Goal: Task Accomplishment & Management: Manage account settings

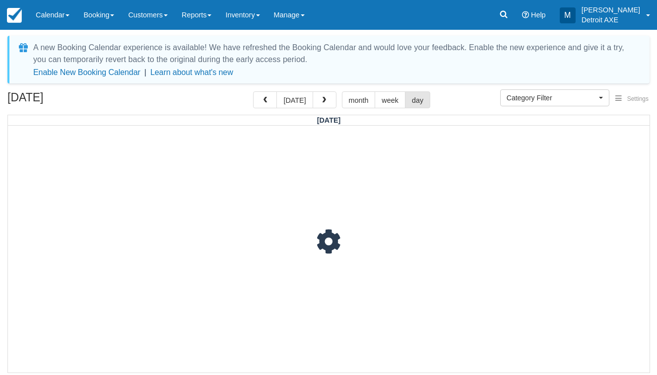
select select
click at [320, 99] on span "button" at bounding box center [323, 100] width 7 height 7
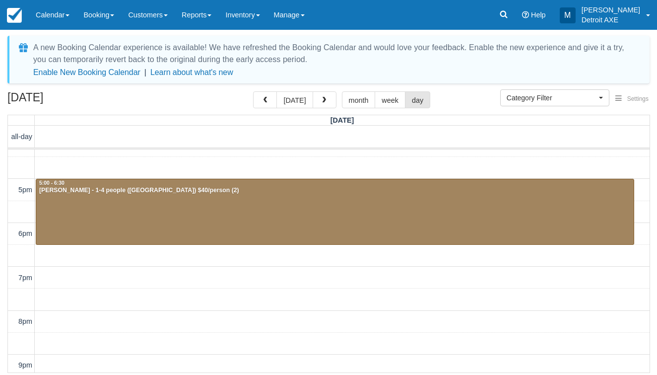
scroll to position [181, 0]
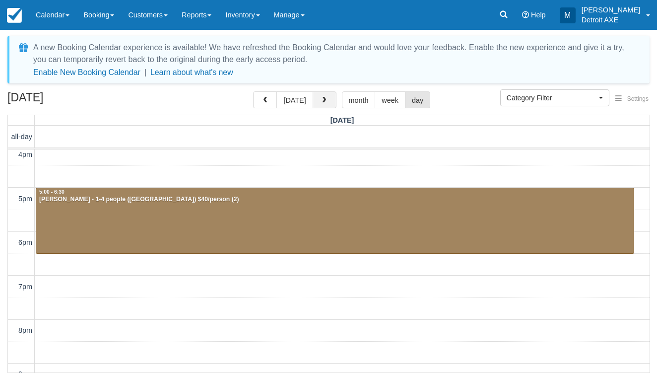
click at [319, 95] on button "button" at bounding box center [325, 99] width 24 height 17
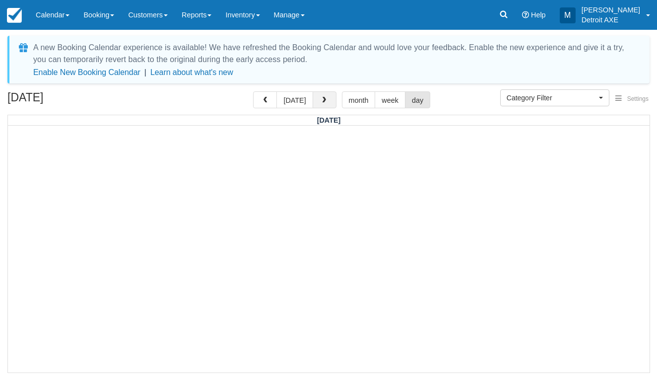
click at [319, 95] on button "button" at bounding box center [325, 99] width 24 height 17
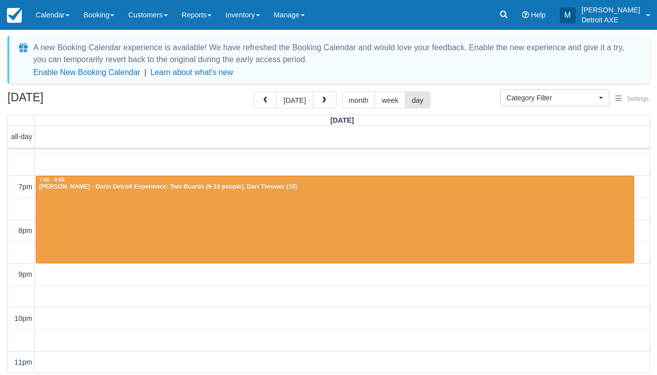
scroll to position [244, 0]
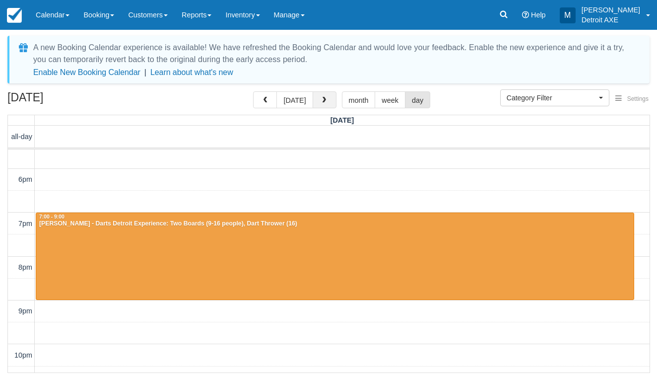
click at [320, 104] on span "button" at bounding box center [323, 100] width 7 height 7
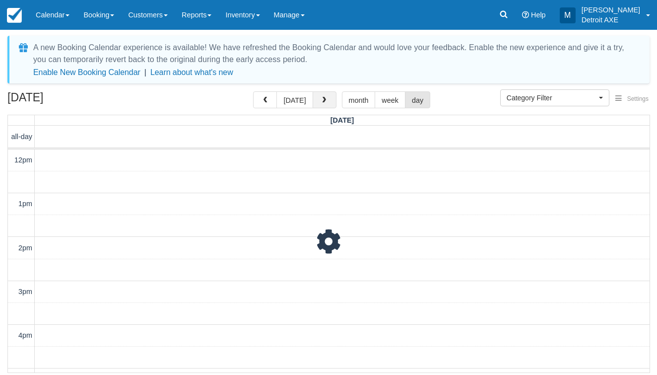
scroll to position [280, 0]
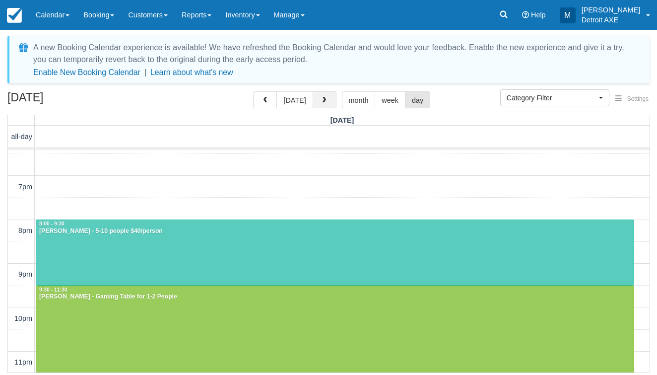
click at [320, 100] on span "button" at bounding box center [323, 100] width 7 height 7
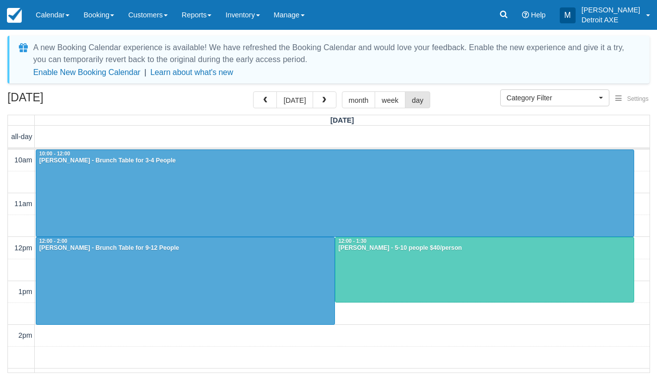
scroll to position [280, 0]
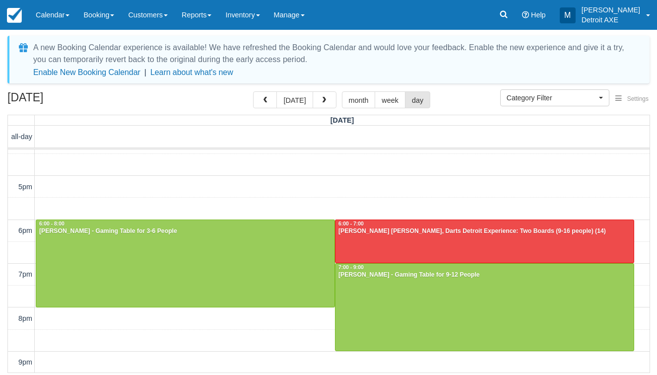
click at [320, 100] on span "button" at bounding box center [323, 100] width 7 height 7
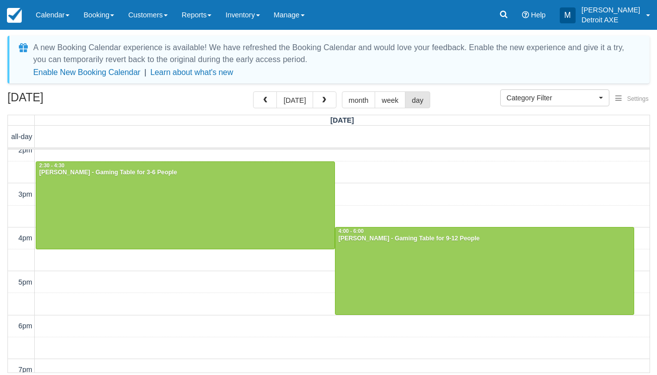
scroll to position [185, 0]
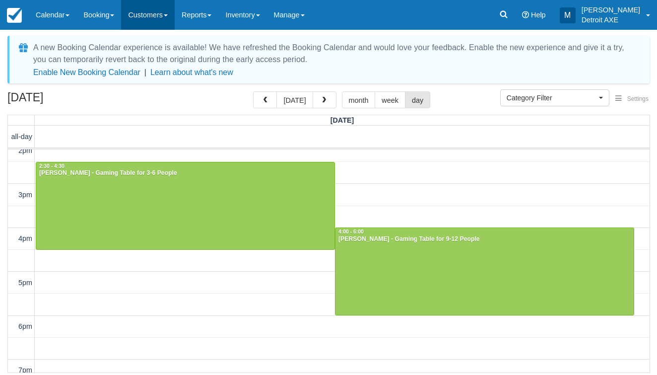
click at [172, 12] on link "Customers" at bounding box center [148, 15] width 54 height 30
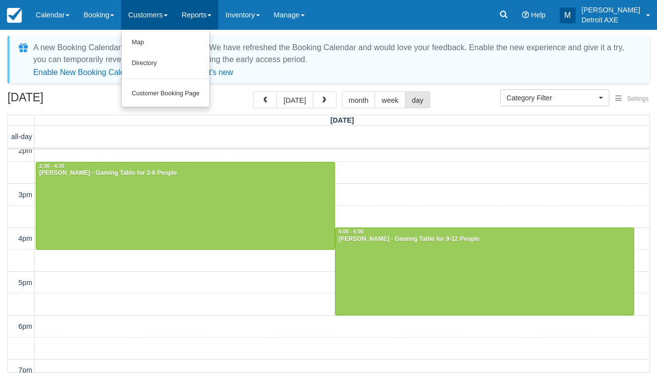
click at [212, 20] on link "Reports" at bounding box center [197, 15] width 44 height 30
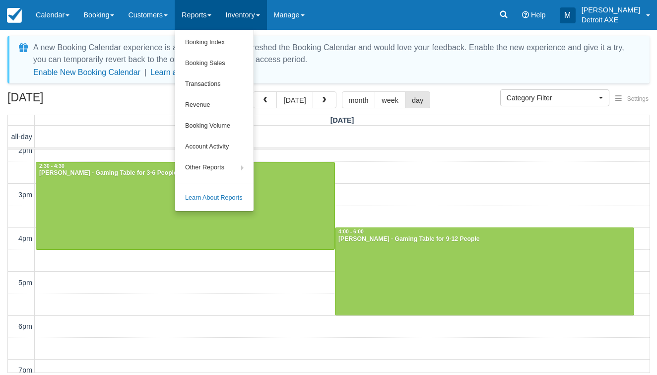
click at [248, 21] on link "Inventory" at bounding box center [242, 15] width 48 height 30
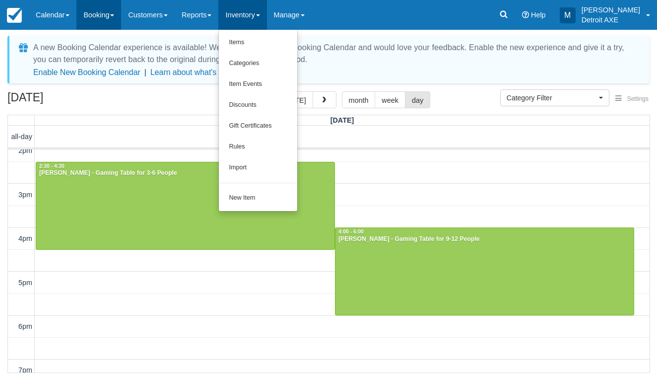
click at [108, 16] on link "Booking" at bounding box center [98, 15] width 45 height 30
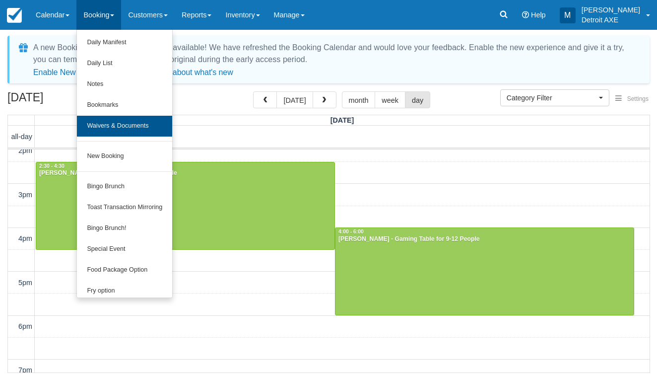
click at [112, 126] on link "Waivers & Documents" at bounding box center [124, 126] width 95 height 21
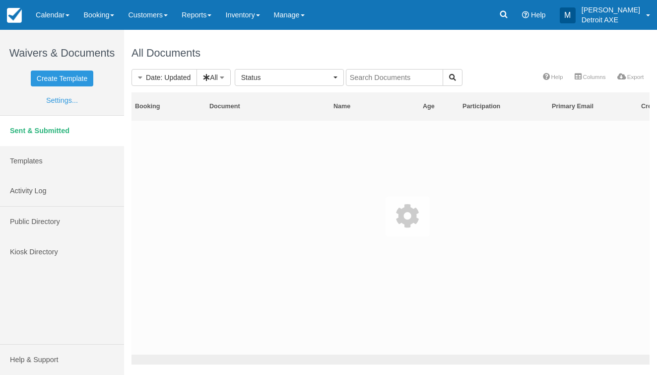
select select
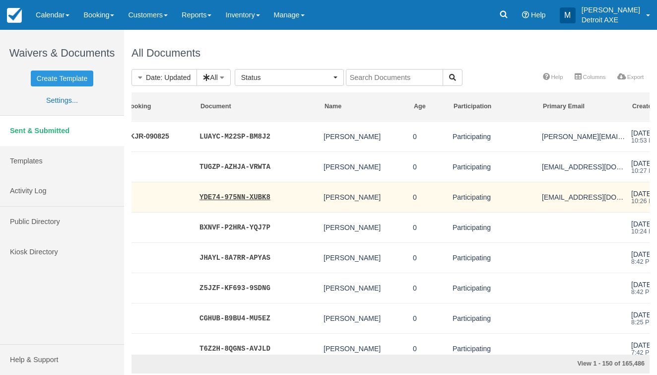
scroll to position [1253, 9]
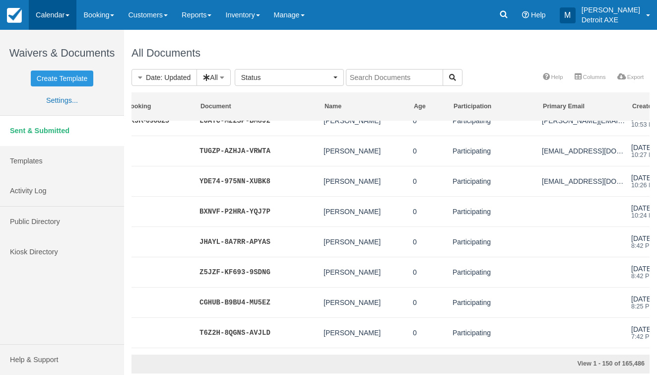
click at [55, 5] on link "Calendar" at bounding box center [53, 15] width 48 height 30
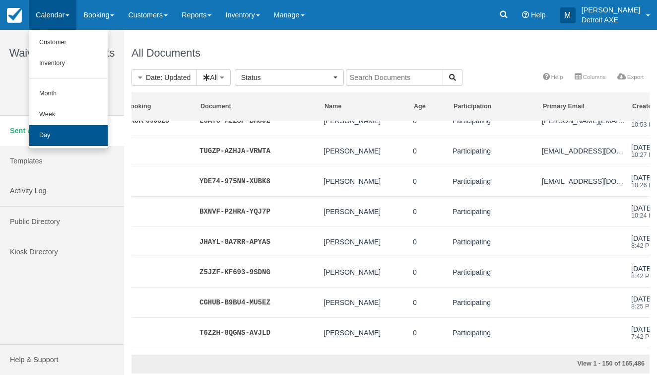
click at [57, 130] on link "Day" at bounding box center [68, 135] width 78 height 21
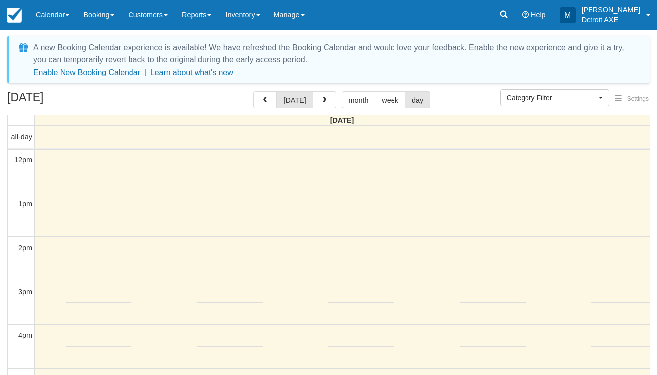
select select
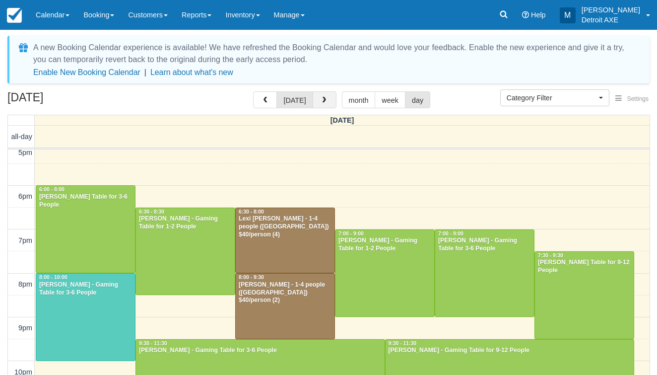
click at [316, 105] on button "button" at bounding box center [325, 99] width 24 height 17
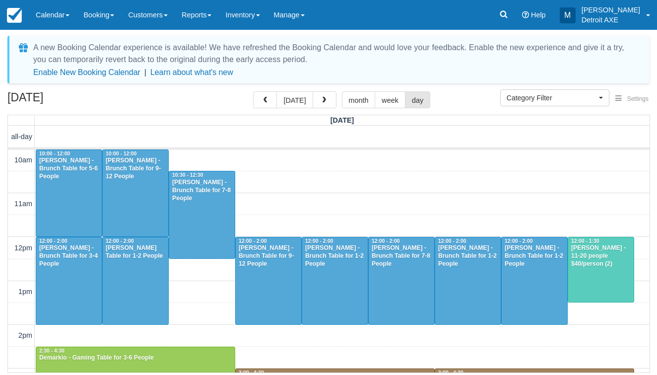
scroll to position [280, 0]
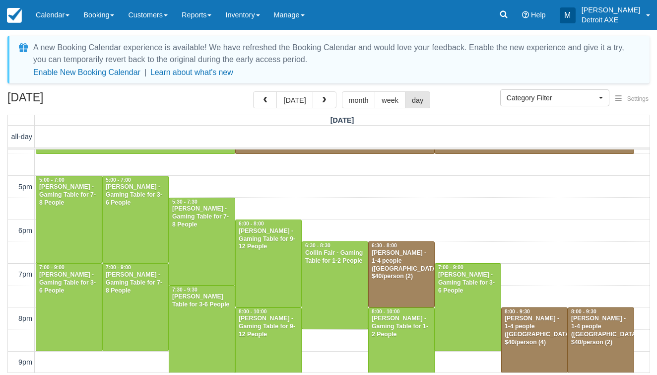
click at [316, 105] on button "button" at bounding box center [325, 99] width 24 height 17
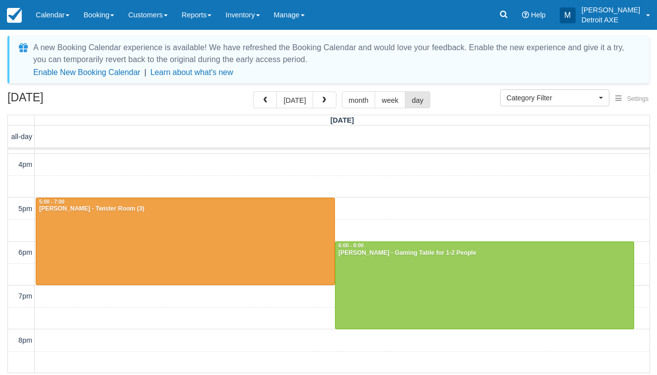
scroll to position [252, 0]
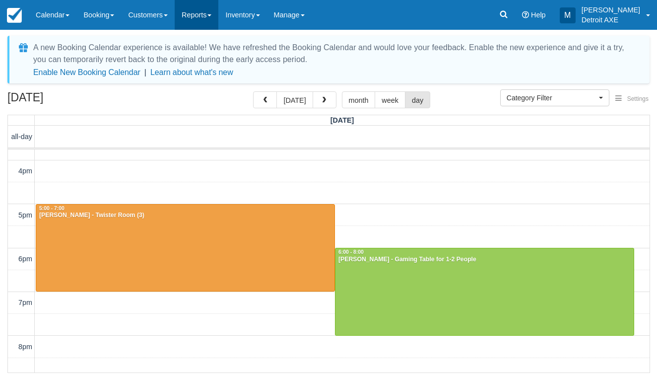
click at [199, 16] on link "Reports" at bounding box center [197, 15] width 44 height 30
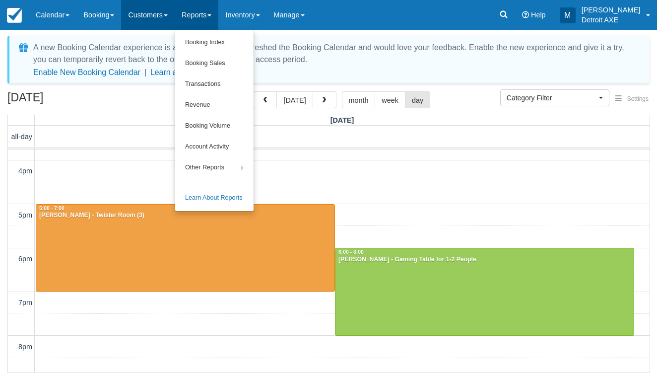
click at [158, 11] on link "Customers" at bounding box center [148, 15] width 54 height 30
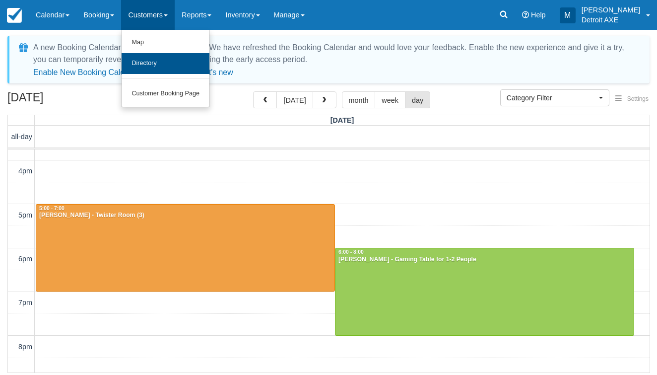
click at [160, 61] on link "Directory" at bounding box center [166, 63] width 88 height 21
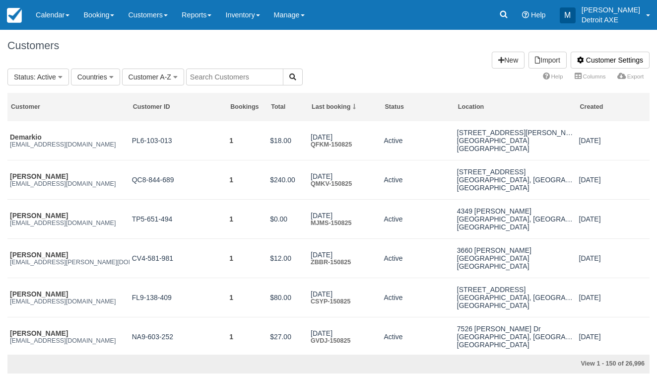
click at [244, 83] on input "text" at bounding box center [234, 76] width 97 height 17
type input "michelle nguyen"
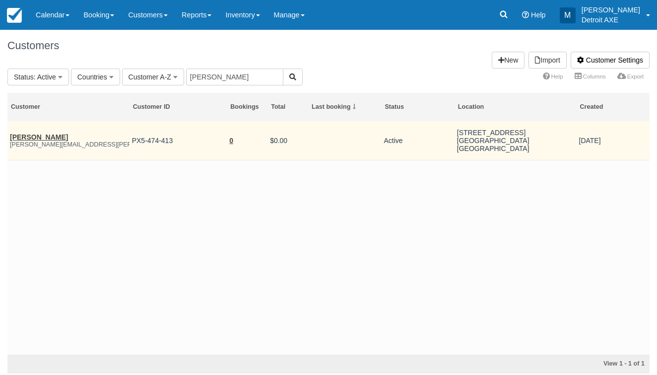
click at [38, 135] on link "Michelle Nguyen" at bounding box center [39, 137] width 58 height 8
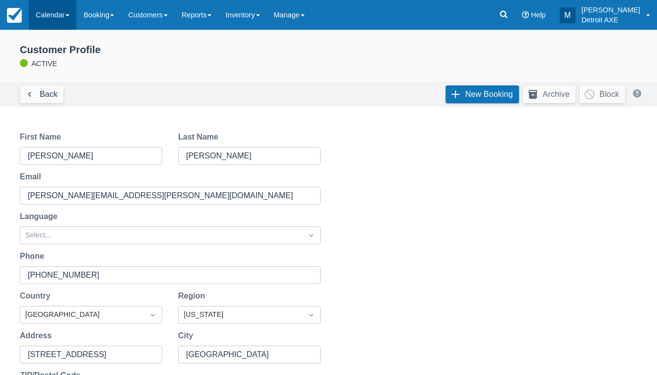
click at [50, 11] on link "Calendar" at bounding box center [53, 15] width 48 height 30
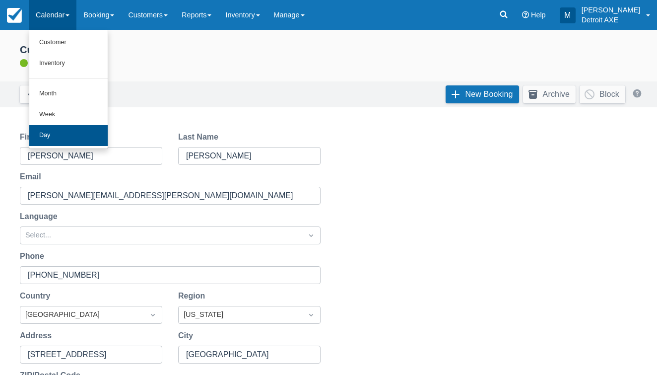
click at [70, 128] on link "Day" at bounding box center [68, 135] width 78 height 21
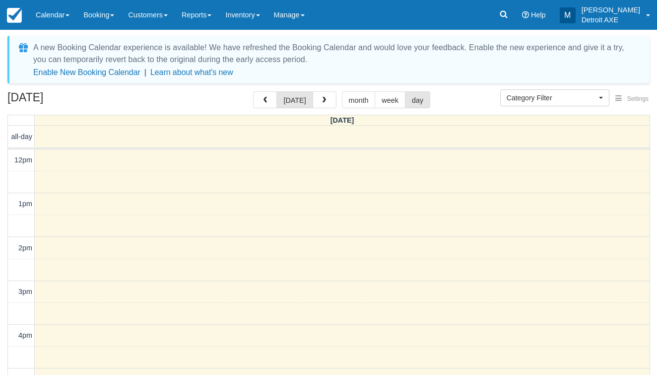
select select
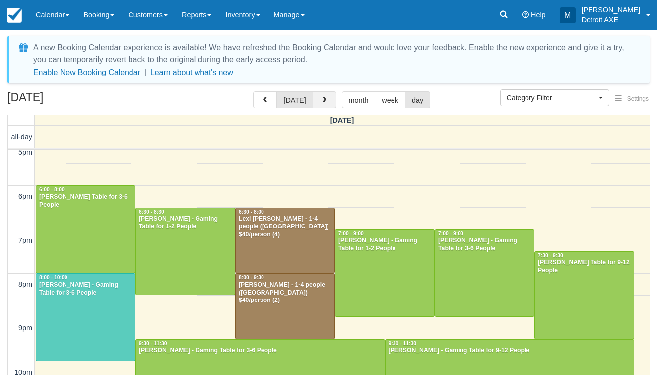
click at [320, 101] on span "button" at bounding box center [323, 100] width 7 height 7
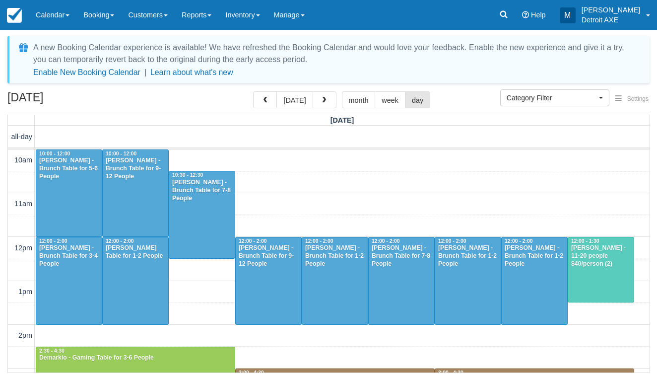
scroll to position [280, 0]
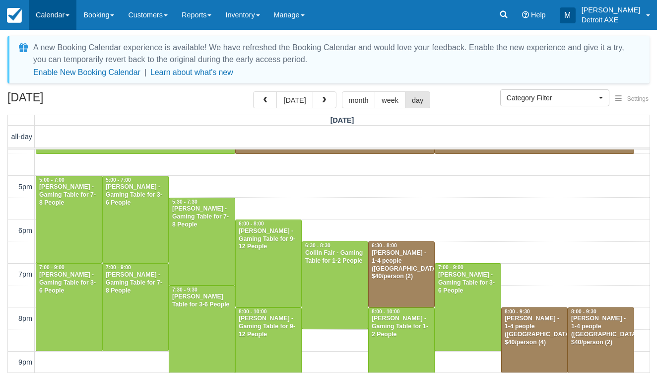
click at [71, 20] on link "Calendar" at bounding box center [53, 15] width 48 height 30
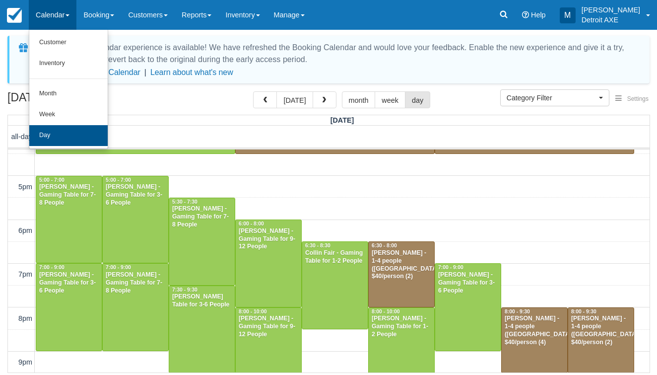
click at [76, 132] on link "Day" at bounding box center [68, 135] width 78 height 21
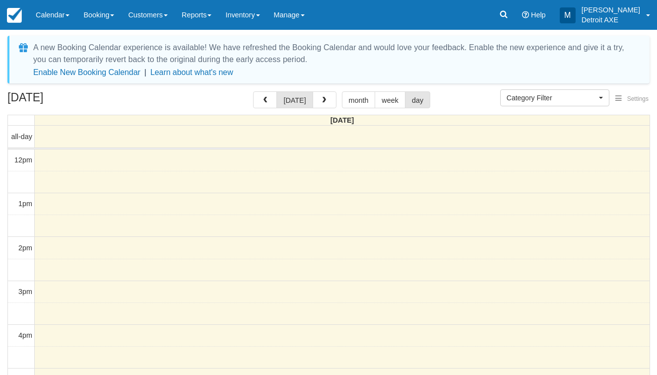
select select
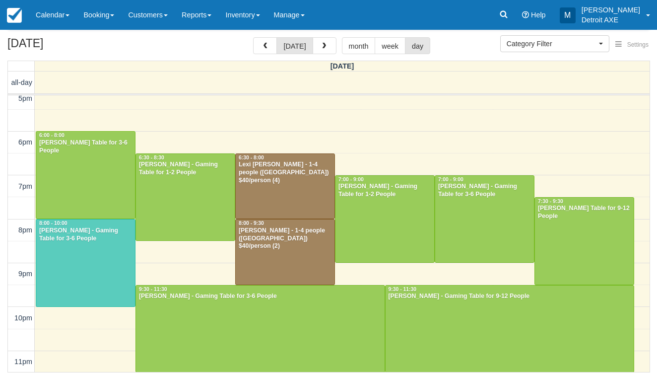
scroll to position [54, 0]
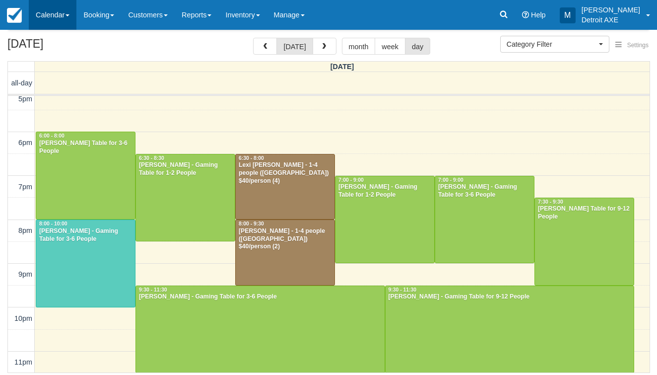
click at [68, 19] on link "Calendar" at bounding box center [53, 15] width 48 height 30
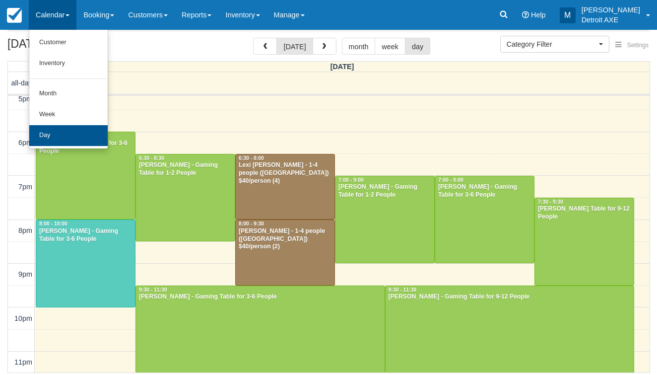
click at [73, 131] on link "Day" at bounding box center [68, 135] width 78 height 21
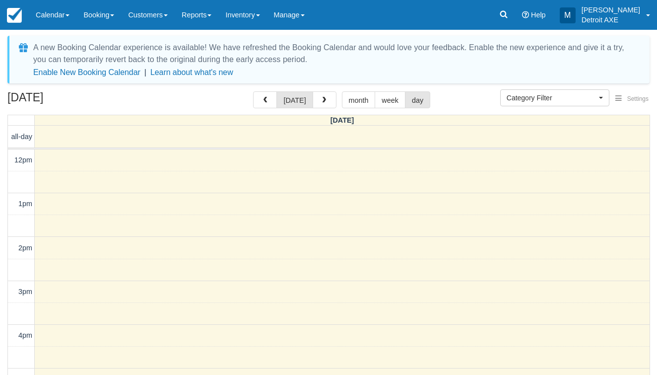
select select
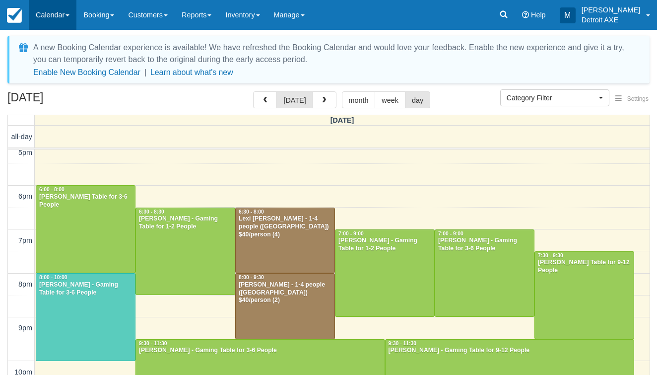
click at [62, 18] on link "Calendar" at bounding box center [53, 15] width 48 height 30
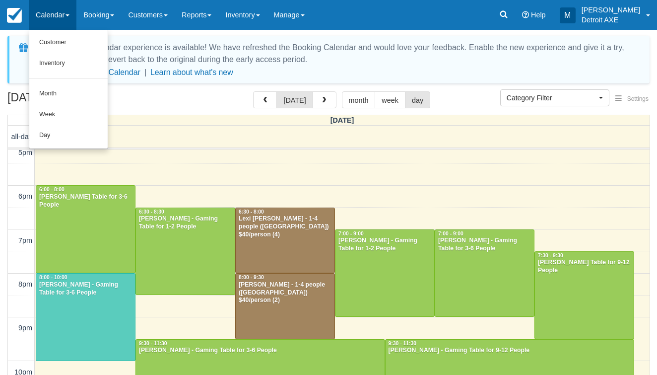
click at [231, 105] on div "[DATE] [DATE] month week day" at bounding box center [328, 101] width 642 height 21
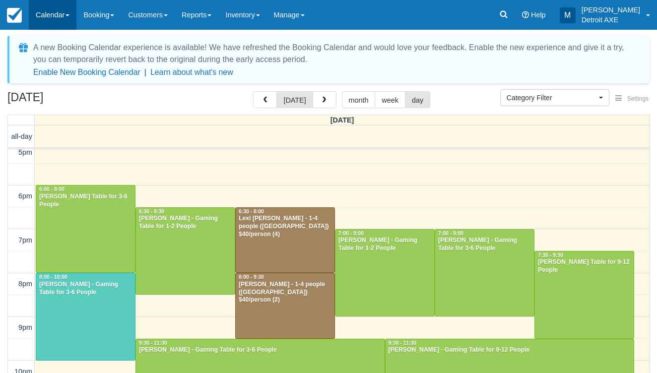
click at [48, 5] on link "Calendar" at bounding box center [53, 15] width 48 height 30
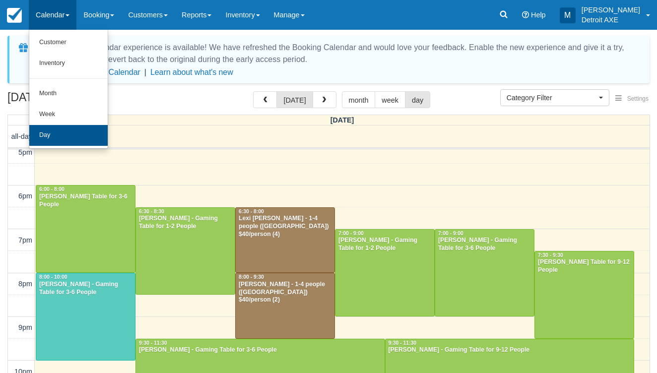
click at [57, 133] on link "Day" at bounding box center [68, 135] width 78 height 21
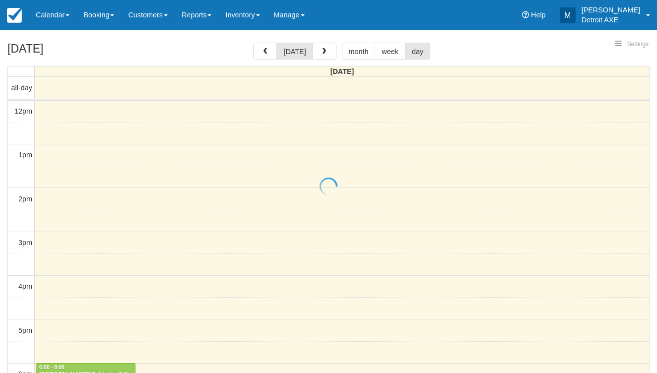
select select
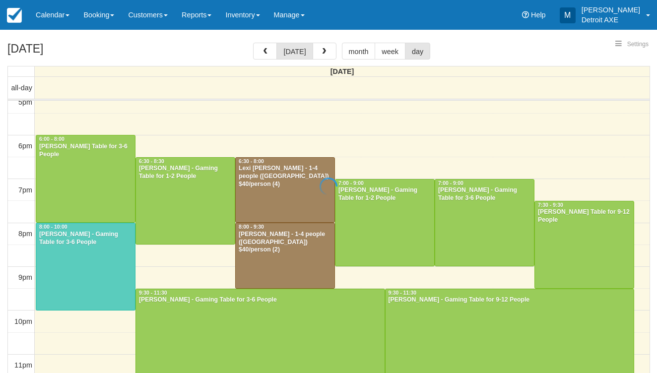
select select
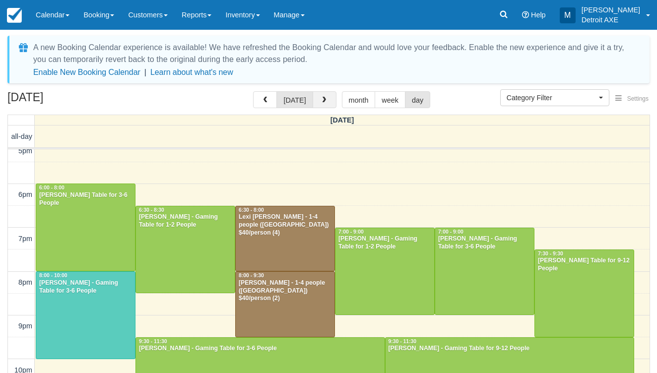
click at [322, 101] on span "button" at bounding box center [323, 100] width 7 height 7
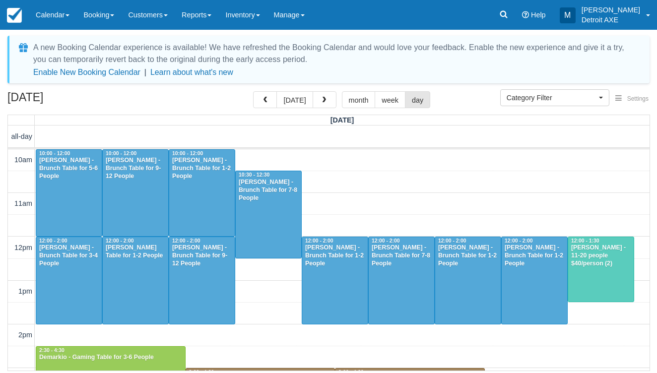
scroll to position [282, 0]
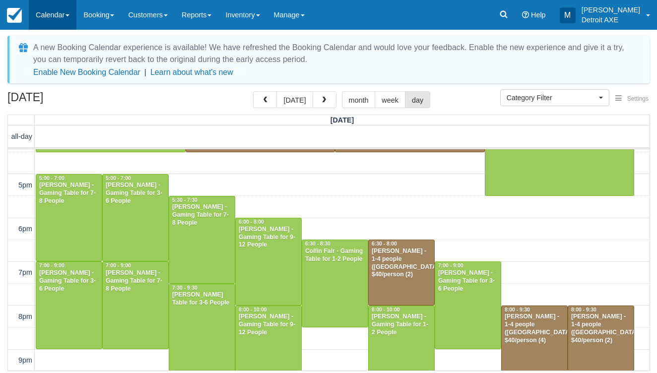
click at [45, 20] on link "Calendar" at bounding box center [53, 15] width 48 height 30
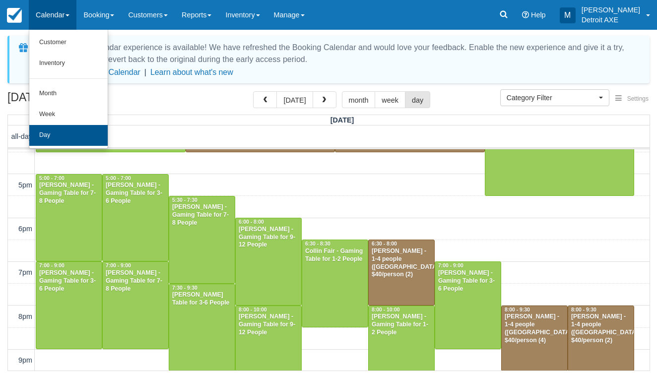
click at [55, 138] on link "Day" at bounding box center [68, 135] width 78 height 21
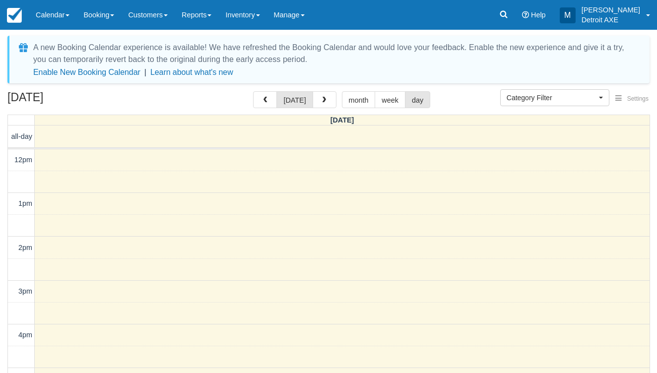
select select
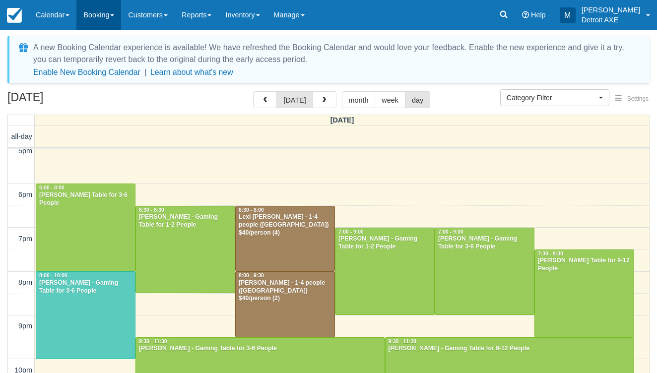
click at [82, 21] on link "Booking" at bounding box center [98, 15] width 45 height 30
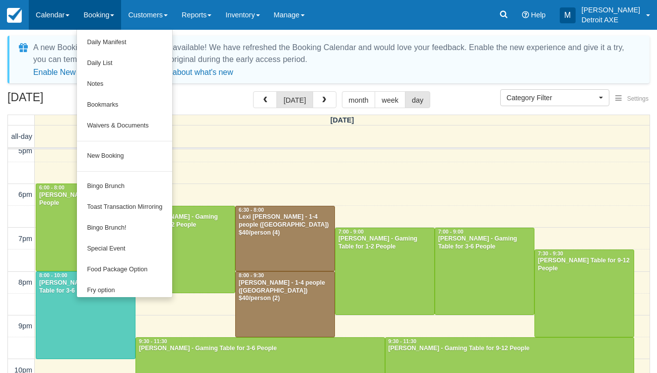
click at [56, 25] on link "Calendar" at bounding box center [53, 15] width 48 height 30
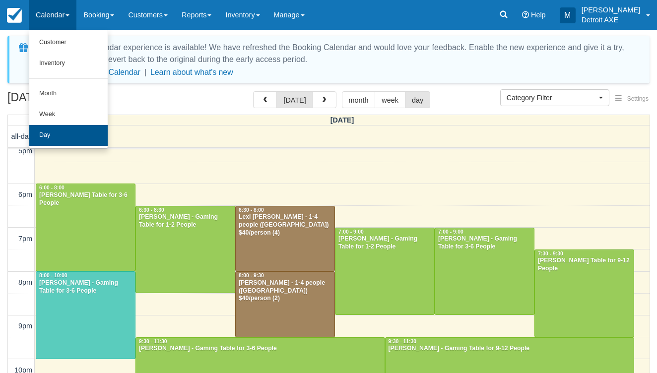
click at [54, 135] on link "Day" at bounding box center [68, 135] width 78 height 21
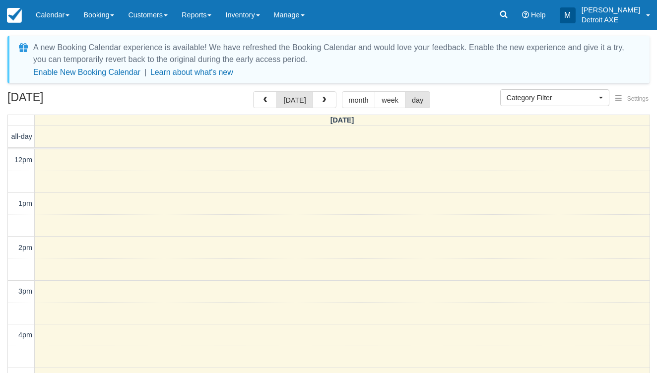
select select
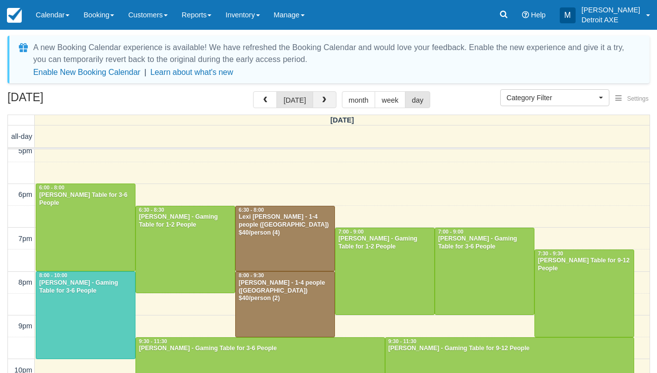
click at [322, 101] on span "button" at bounding box center [323, 100] width 7 height 7
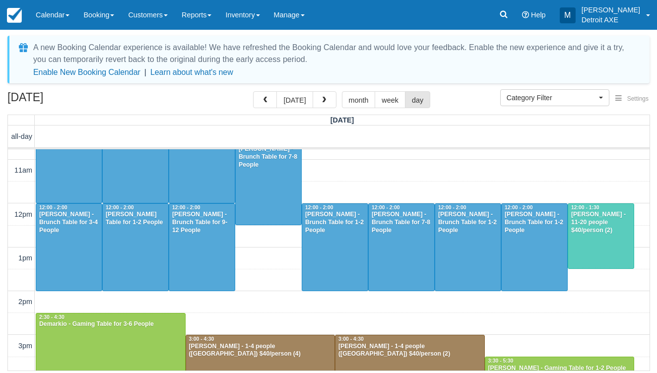
scroll to position [37, 0]
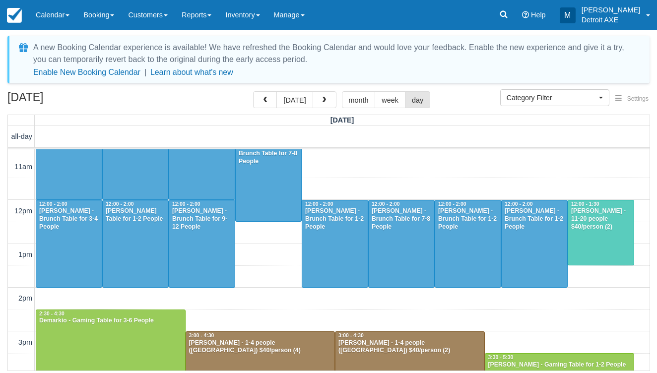
click at [620, 231] on div at bounding box center [600, 232] width 65 height 65
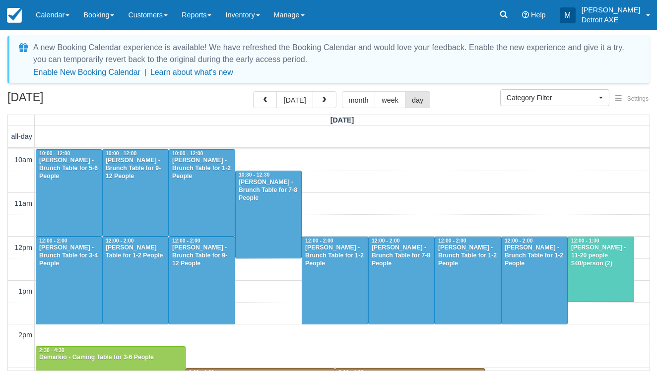
select select
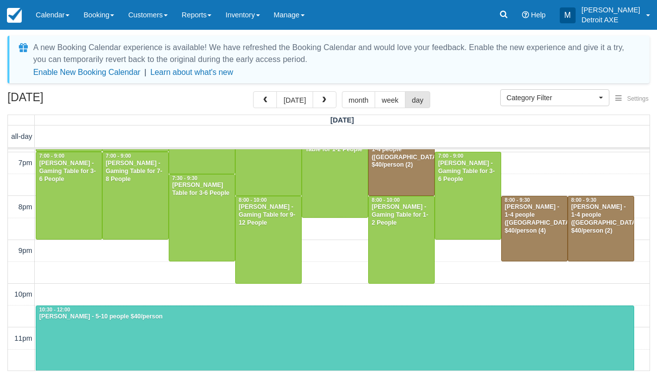
scroll to position [391, 0]
click at [177, 329] on div at bounding box center [334, 338] width 597 height 64
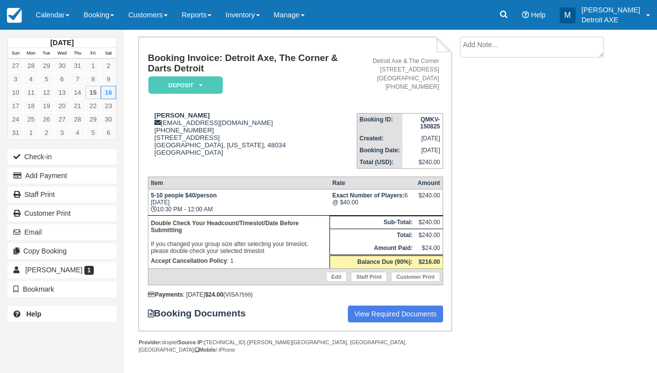
scroll to position [54, 0]
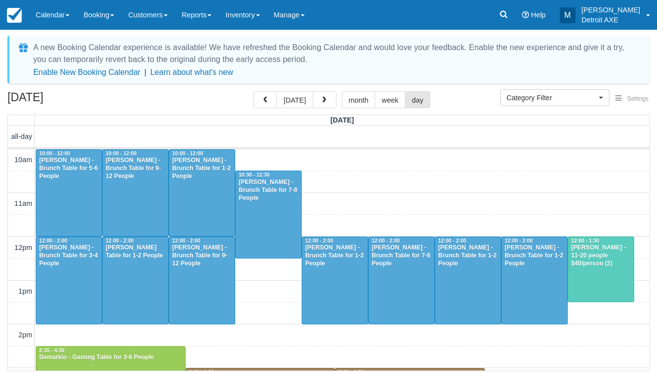
select select
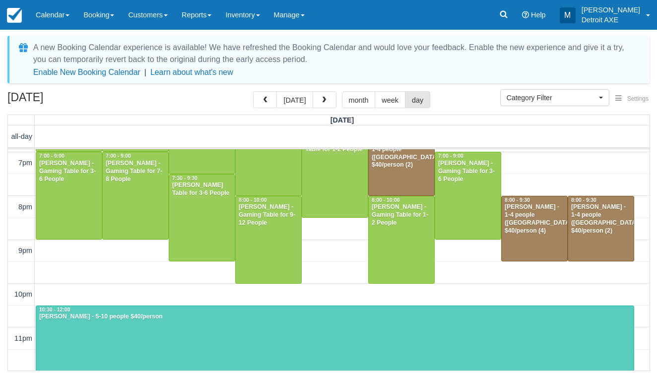
scroll to position [391, 0]
click at [130, 318] on div "Noga Koslowe - 5-10 people $40/person" at bounding box center [335, 317] width 592 height 8
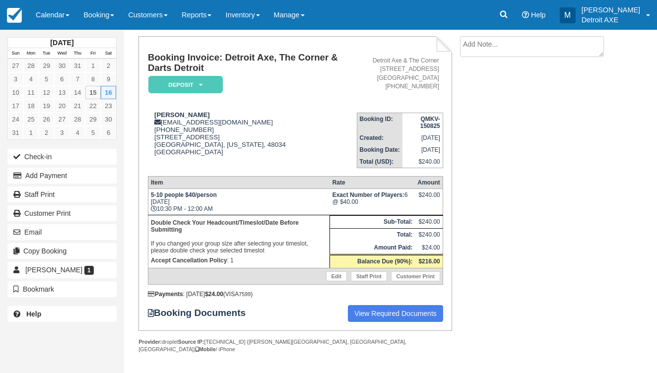
scroll to position [54, 0]
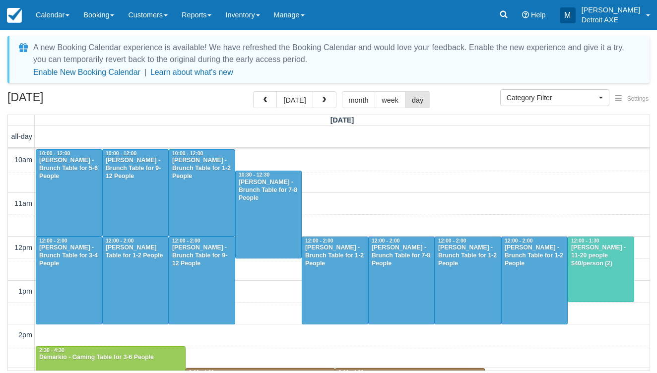
select select
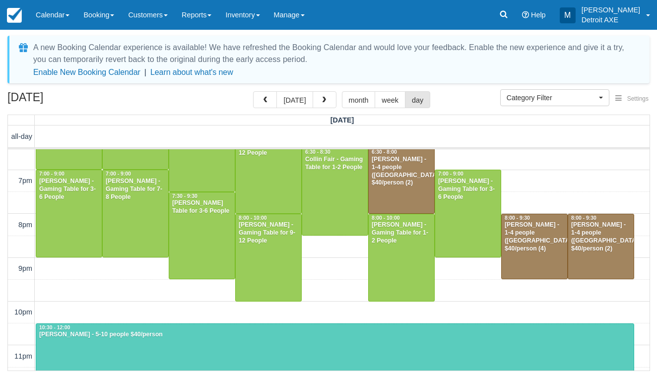
scroll to position [373, 0]
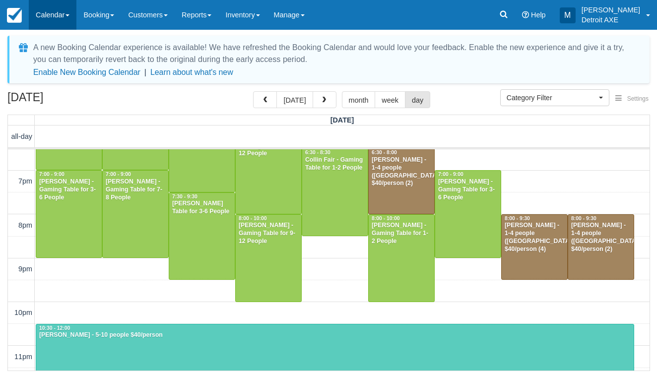
click at [62, 19] on link "Calendar" at bounding box center [53, 15] width 48 height 30
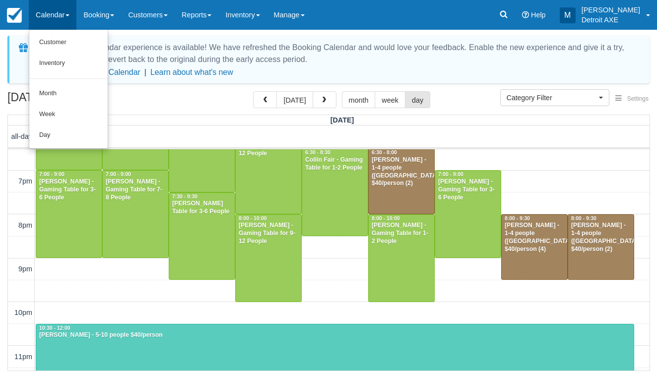
click at [83, 134] on link "Day" at bounding box center [68, 135] width 78 height 21
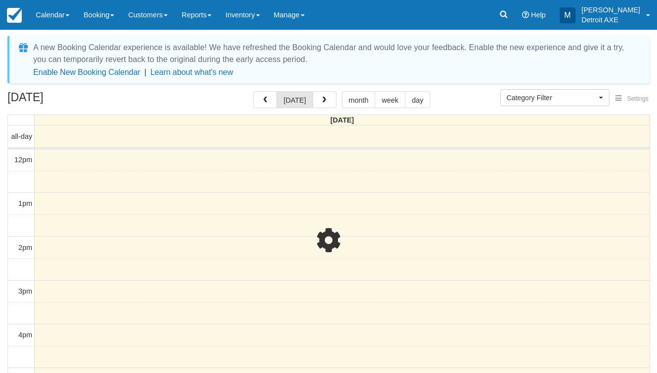
select select
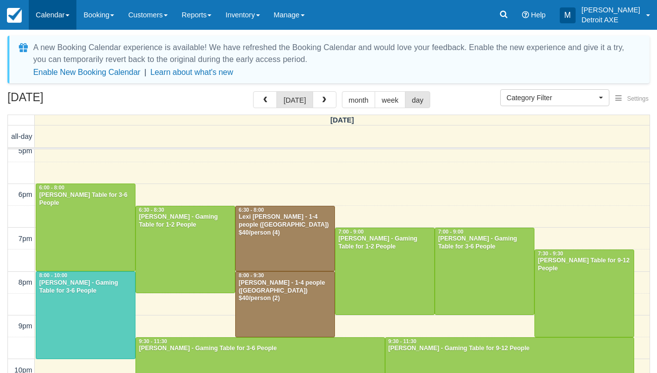
click at [63, 16] on link "Calendar" at bounding box center [53, 15] width 48 height 30
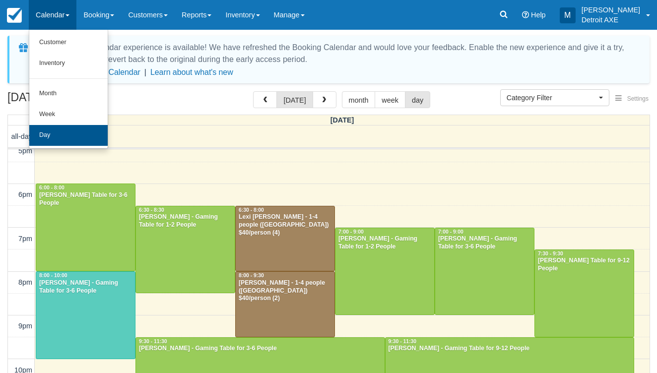
click at [58, 136] on link "Day" at bounding box center [68, 135] width 78 height 21
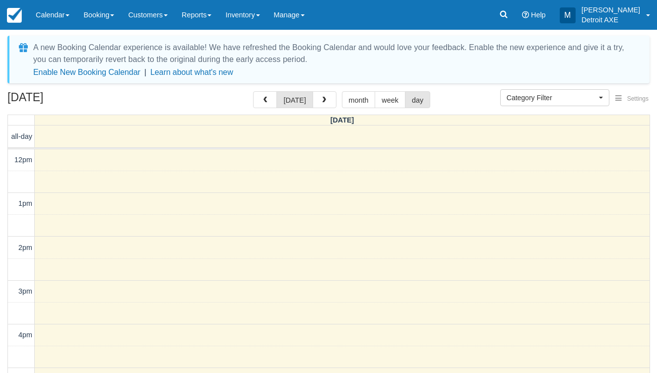
scroll to position [228, 0]
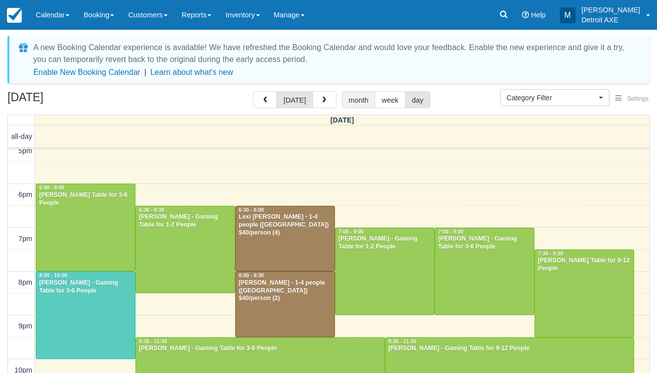
click at [359, 92] on button "month" at bounding box center [359, 99] width 34 height 17
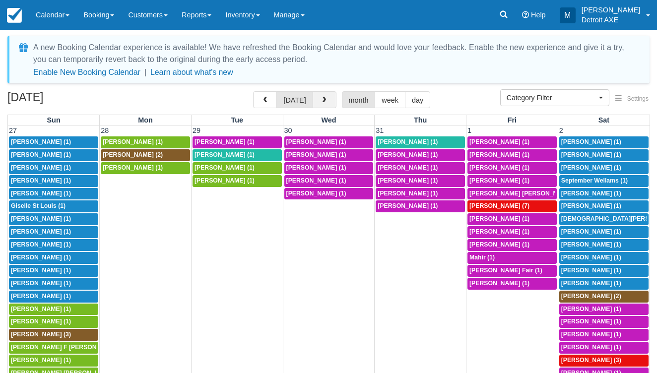
click at [329, 104] on button "button" at bounding box center [325, 99] width 24 height 17
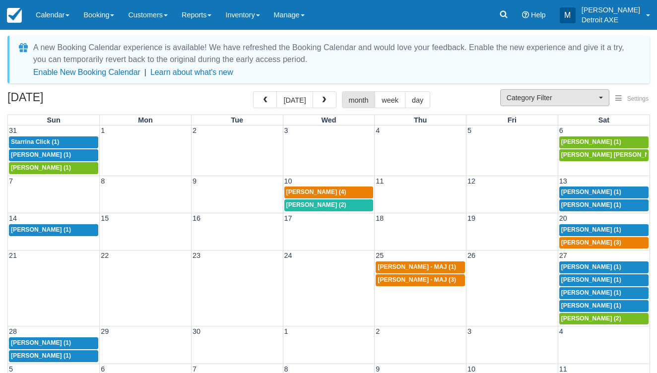
click at [544, 97] on span "Category Filter" at bounding box center [552, 98] width 90 height 10
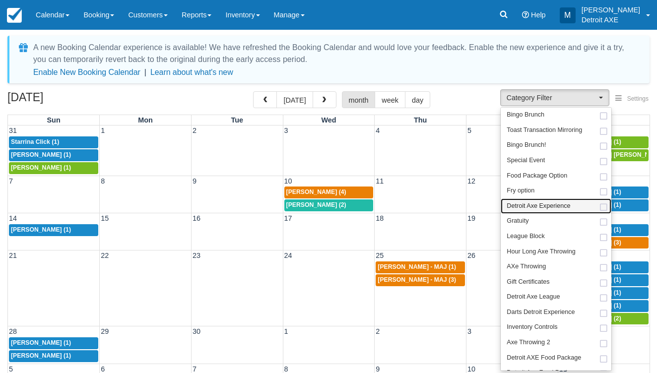
click at [526, 205] on span "Detroit Axe Experience" at bounding box center [539, 206] width 64 height 9
select select "14"
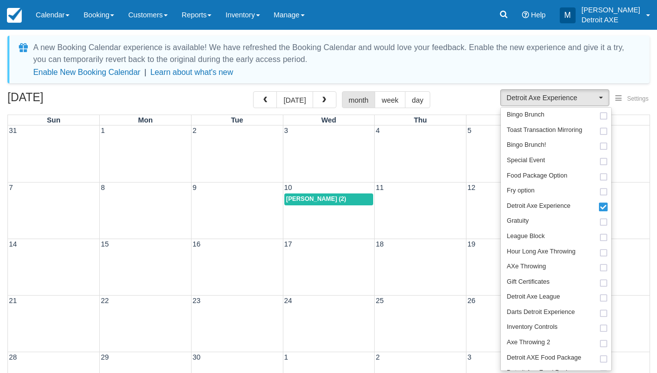
click at [456, 110] on div "September 2025 today month week day" at bounding box center [328, 101] width 642 height 21
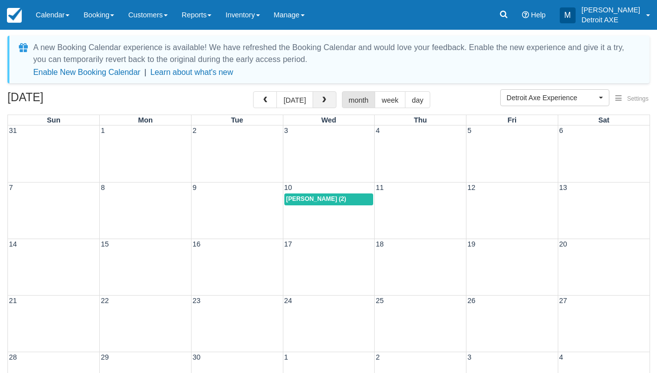
click at [321, 102] on span "button" at bounding box center [323, 100] width 7 height 7
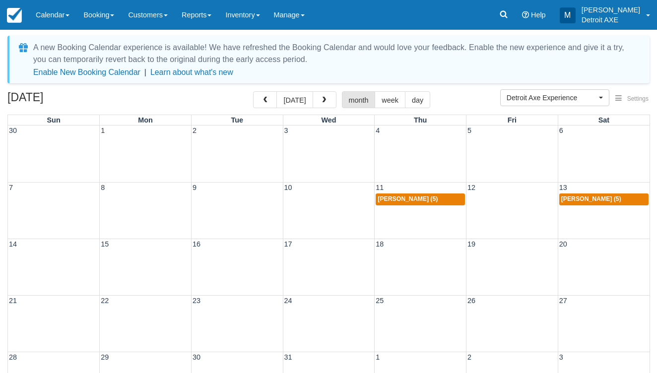
click at [436, 199] on div "6:30p Tom Anderson (5)" at bounding box center [420, 199] width 85 height 8
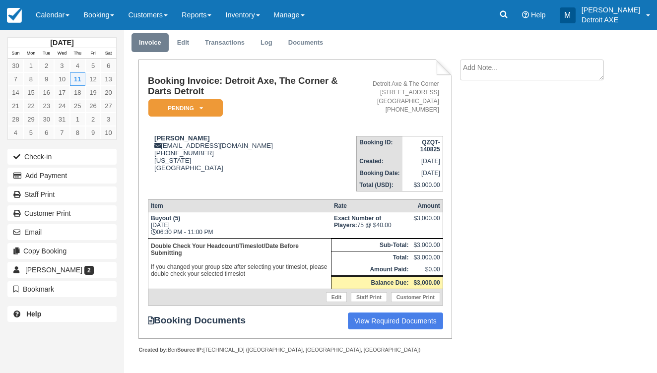
scroll to position [31, 0]
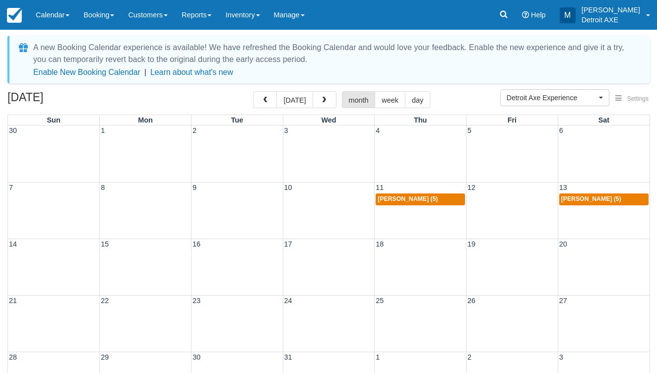
click at [583, 198] on span "[PERSON_NAME] (5)" at bounding box center [591, 198] width 60 height 7
click at [263, 99] on span "button" at bounding box center [264, 100] width 7 height 7
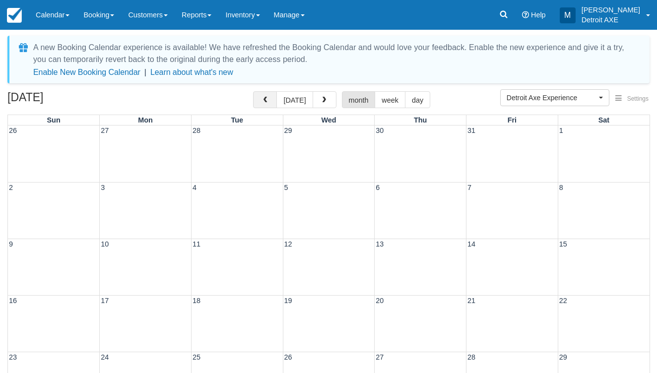
click at [258, 100] on button "button" at bounding box center [265, 99] width 24 height 17
click at [276, 92] on button "button" at bounding box center [265, 99] width 24 height 17
click at [328, 197] on span "[PERSON_NAME] (2)" at bounding box center [316, 198] width 60 height 7
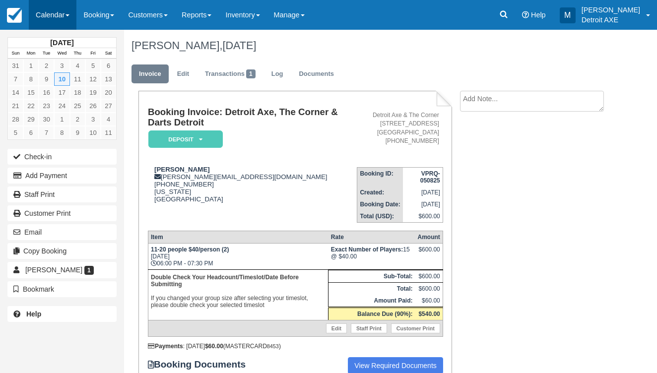
click at [42, 15] on link "Calendar" at bounding box center [53, 15] width 48 height 30
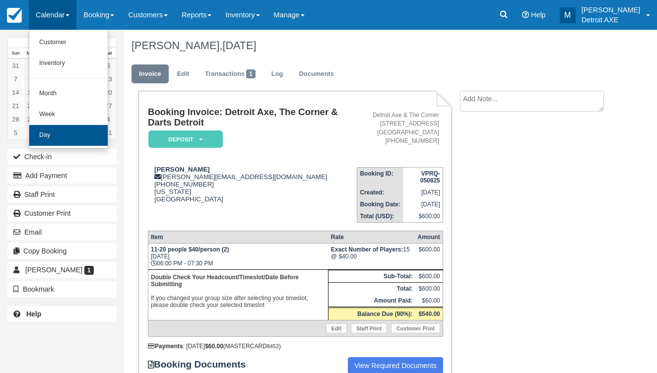
click at [75, 133] on link "Day" at bounding box center [68, 135] width 78 height 21
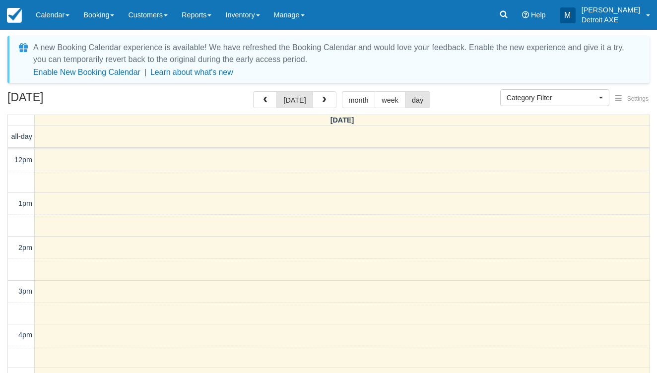
select select
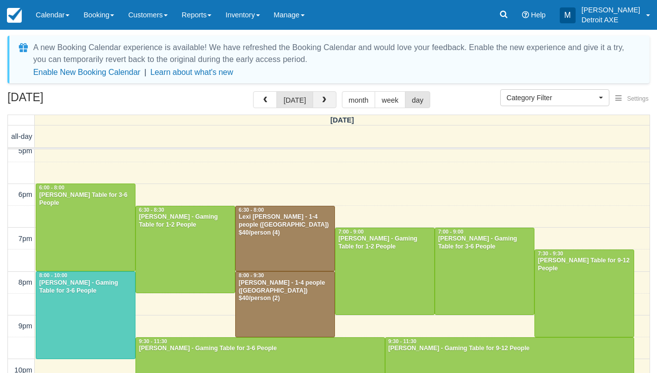
click at [316, 100] on button "button" at bounding box center [325, 99] width 24 height 17
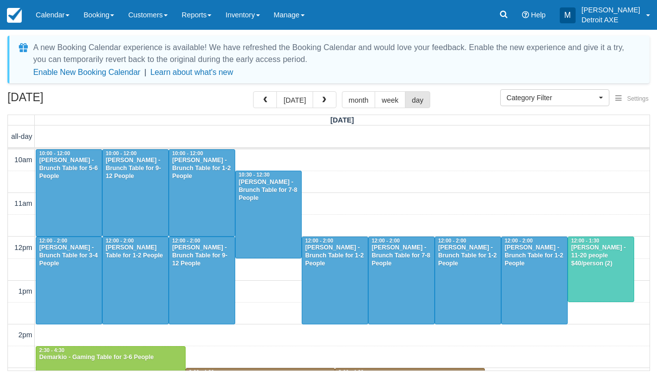
scroll to position [282, 0]
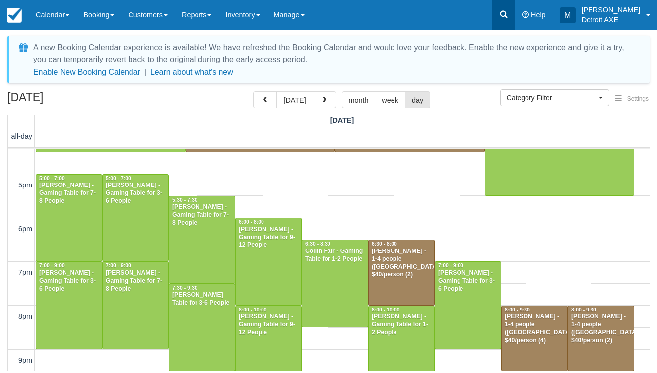
click at [515, 1] on link at bounding box center [503, 15] width 23 height 30
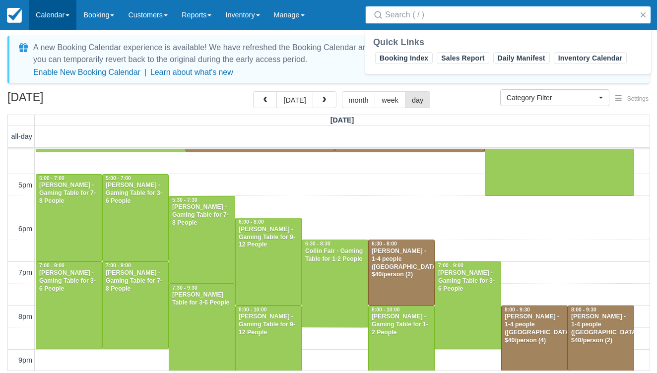
click at [58, 15] on link "Calendar" at bounding box center [53, 15] width 48 height 30
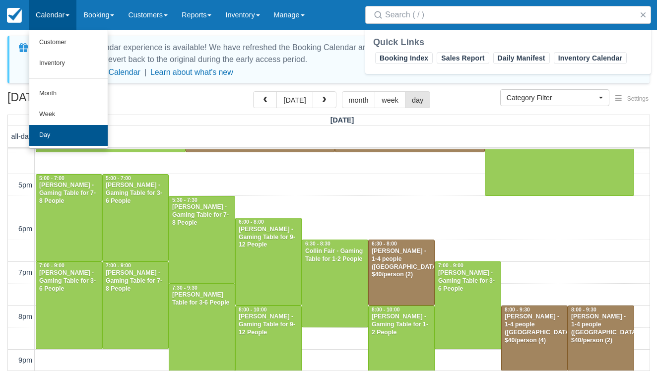
click at [70, 138] on link "Day" at bounding box center [68, 135] width 78 height 21
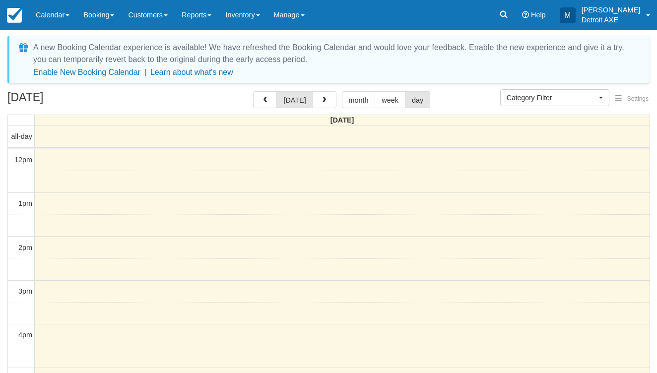
select select
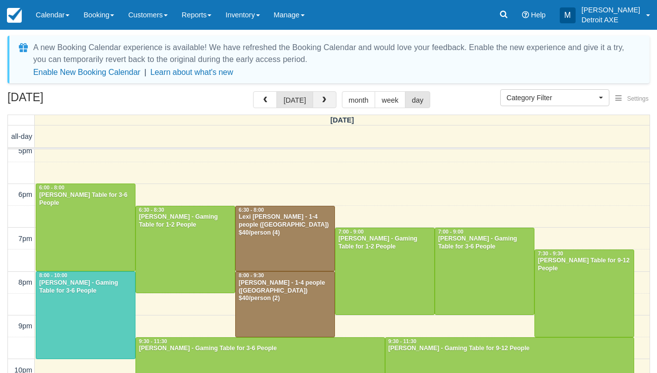
click at [323, 107] on button "button" at bounding box center [325, 99] width 24 height 17
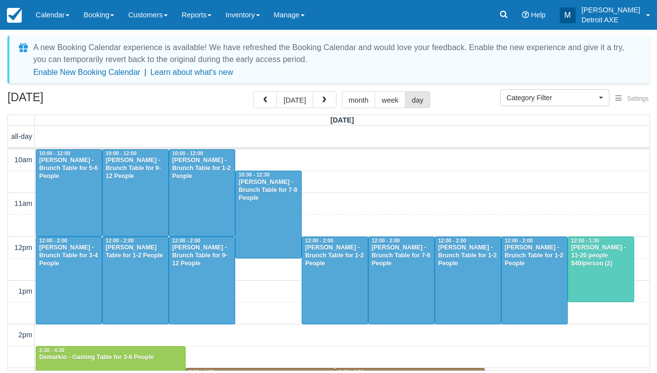
scroll to position [282, 0]
